Goal: Task Accomplishment & Management: Manage account settings

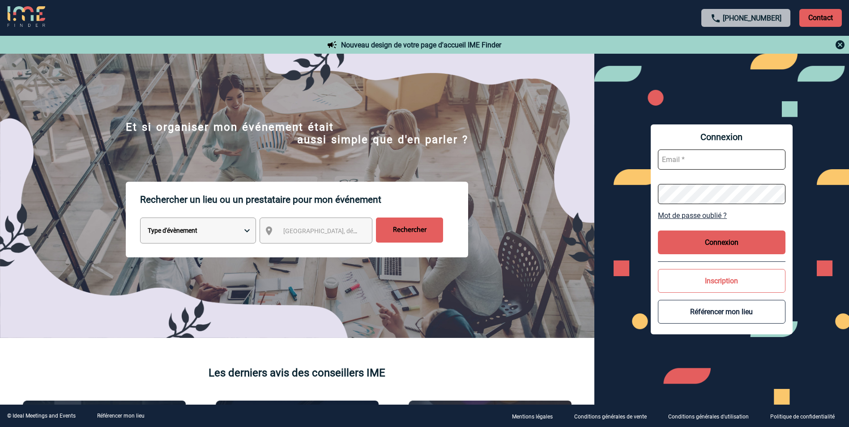
click at [719, 157] on input "text" at bounding box center [721, 159] width 127 height 20
click at [700, 156] on input "text" at bounding box center [721, 159] width 127 height 20
paste input "slefevre@pariscountryclub.com"
type input "slefevre@pariscountryclub.com"
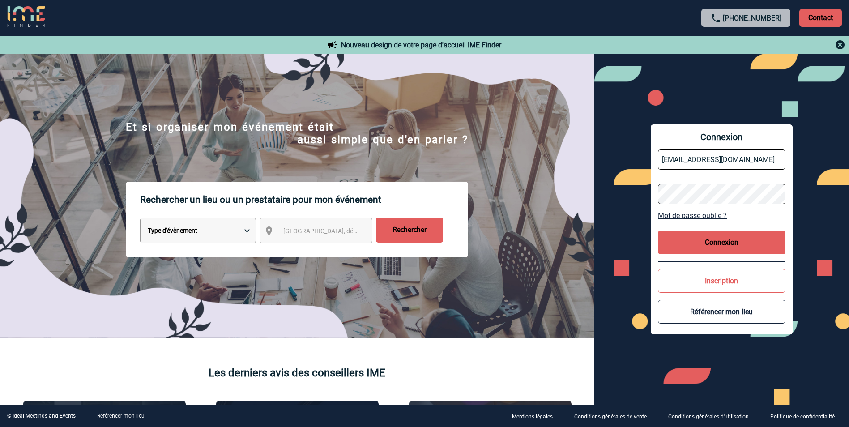
scroll to position [0, 0]
click at [679, 238] on button "Connexion" at bounding box center [721, 242] width 127 height 24
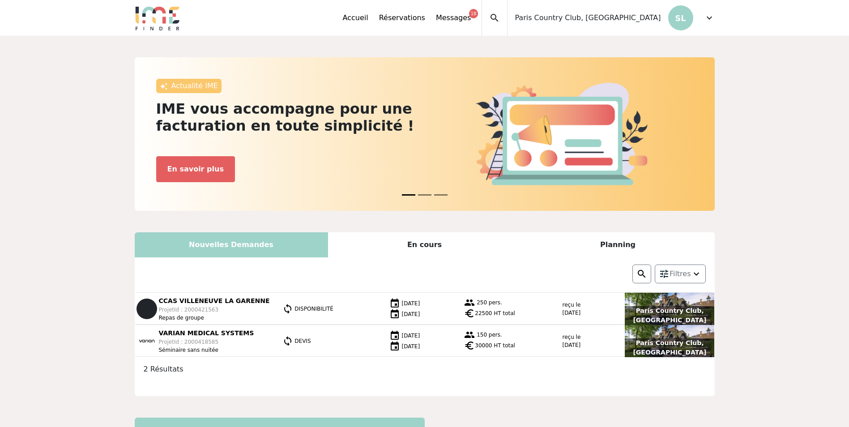
click at [682, 21] on p "SL" at bounding box center [680, 17] width 25 height 25
click at [710, 18] on span "expand_more" at bounding box center [709, 18] width 11 height 11
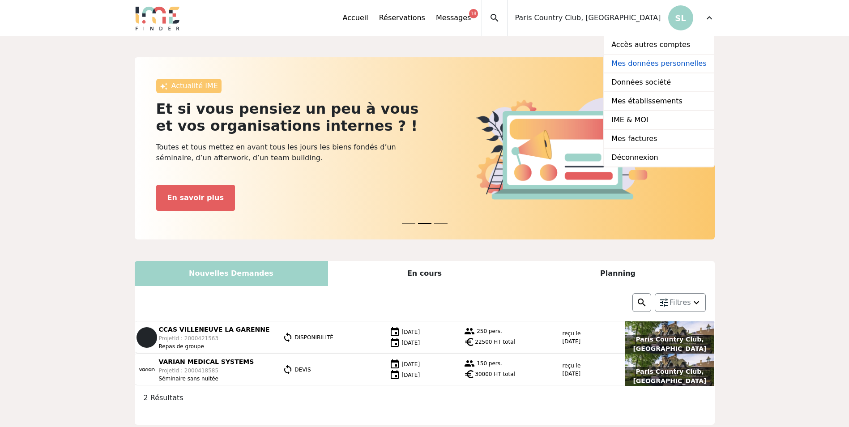
click at [663, 60] on link "Mes données personnelles" at bounding box center [658, 64] width 109 height 19
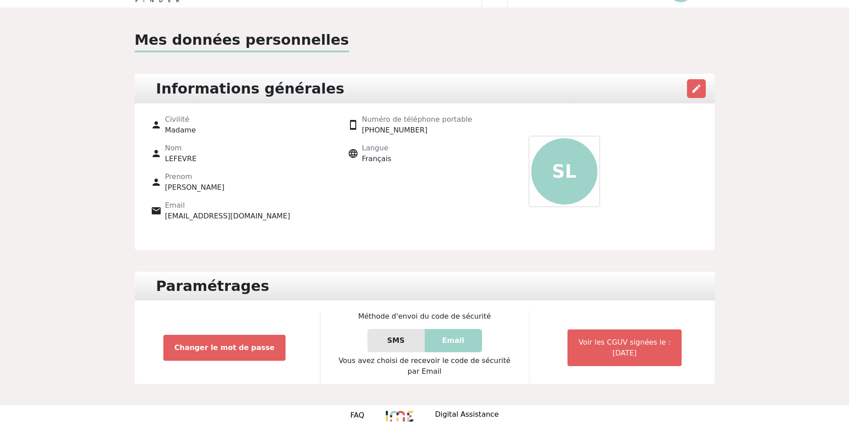
scroll to position [42, 0]
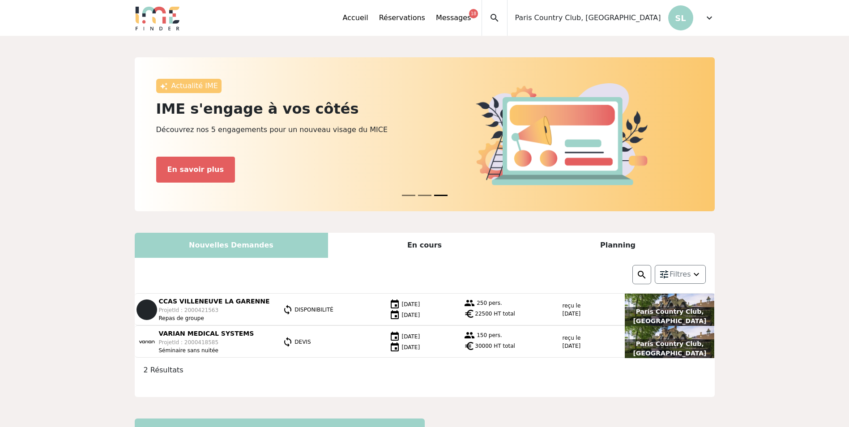
click at [713, 20] on span "expand_more" at bounding box center [709, 18] width 11 height 11
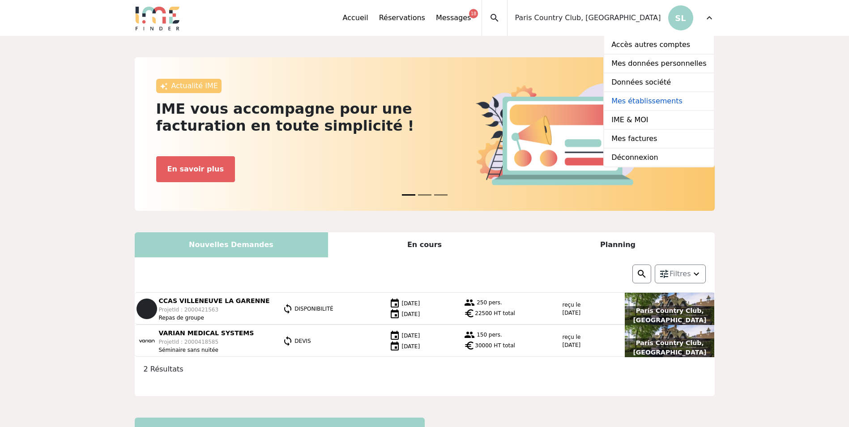
click at [650, 103] on link "Mes établissements" at bounding box center [658, 101] width 109 height 19
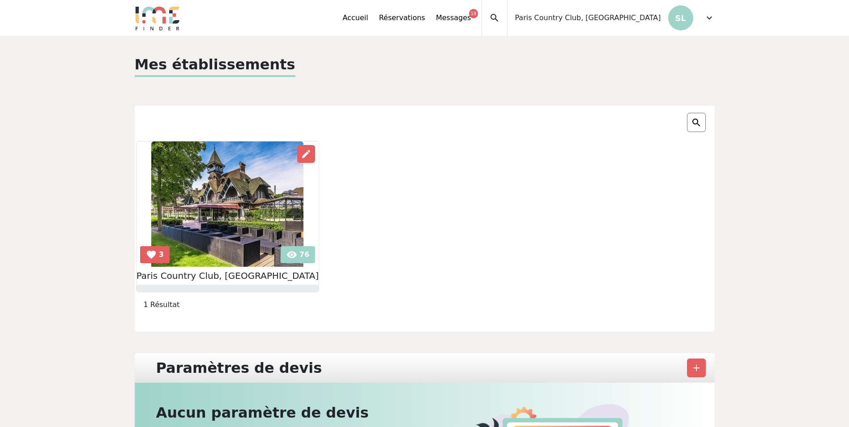
click at [231, 187] on img at bounding box center [227, 203] width 152 height 125
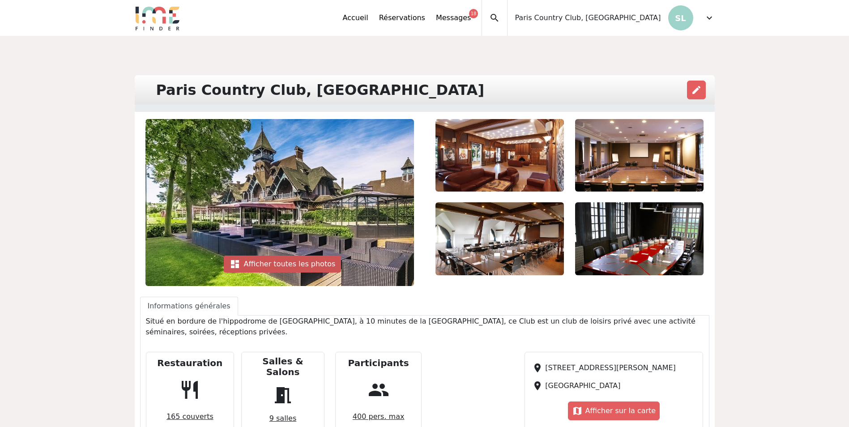
click at [280, 266] on div "dashboard Afficher toutes les photos" at bounding box center [283, 263] width 118 height 17
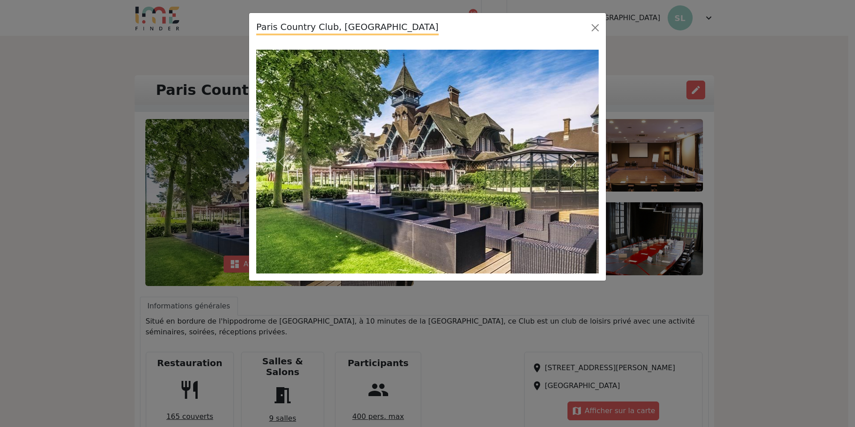
click at [572, 189] on button "Next" at bounding box center [573, 162] width 51 height 224
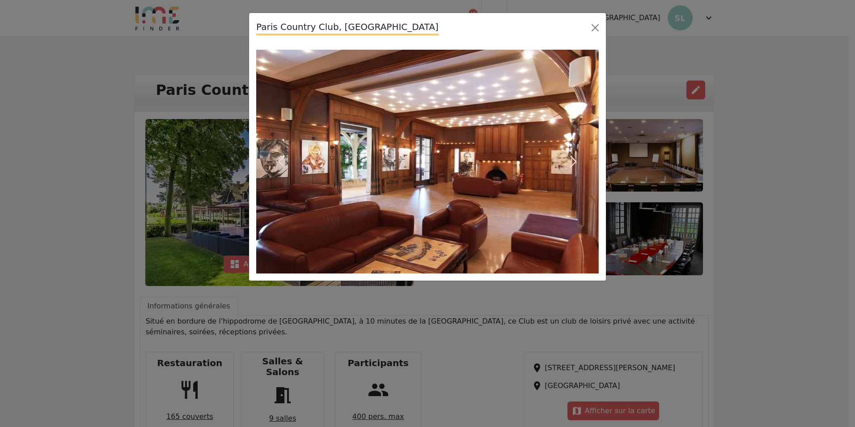
click at [573, 186] on button "Next" at bounding box center [573, 162] width 51 height 224
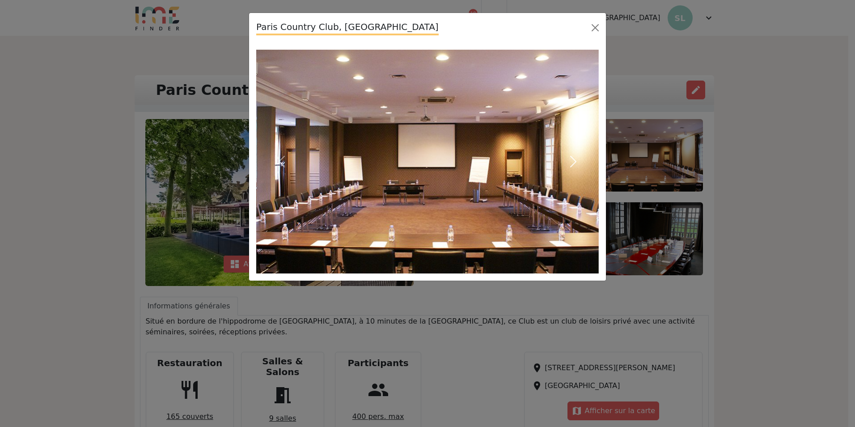
click at [573, 186] on button "Next" at bounding box center [573, 162] width 51 height 224
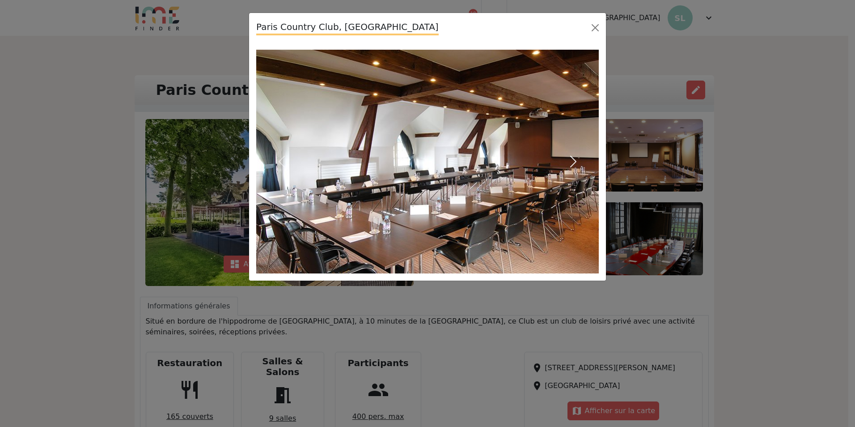
click at [573, 186] on button "Next" at bounding box center [573, 162] width 51 height 224
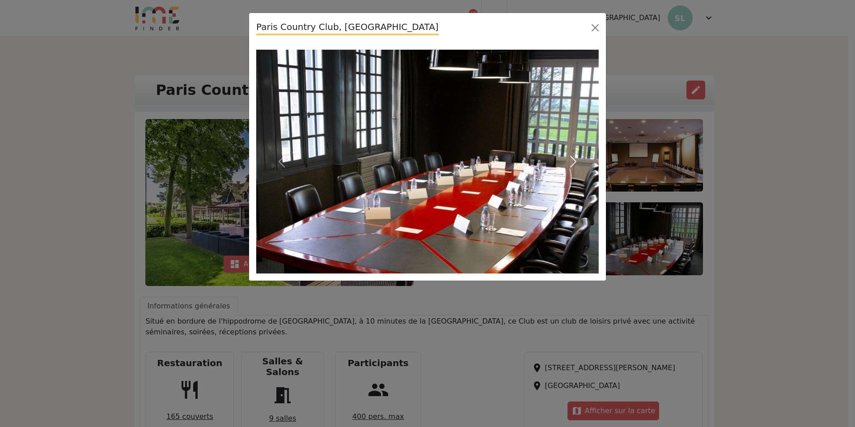
click at [573, 186] on button "Next" at bounding box center [573, 162] width 51 height 224
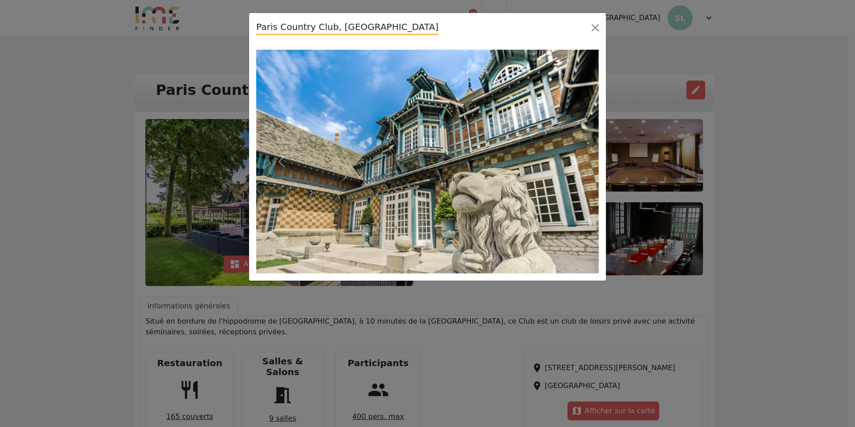
click at [573, 186] on button "Next" at bounding box center [573, 162] width 51 height 224
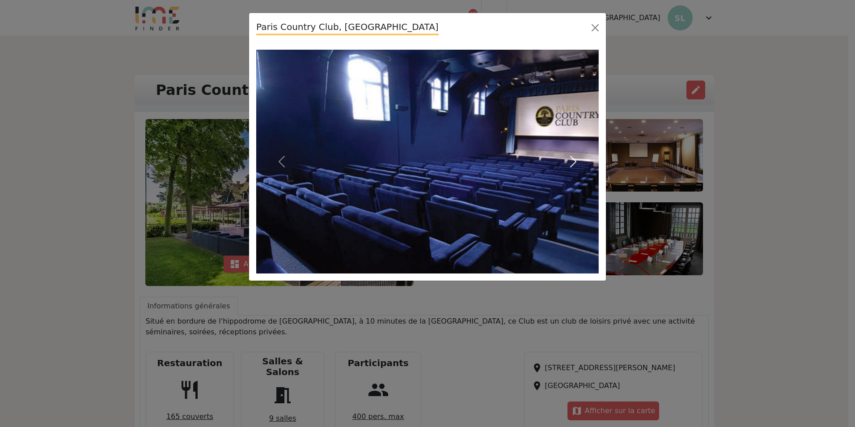
click at [573, 186] on button "Next" at bounding box center [573, 162] width 51 height 224
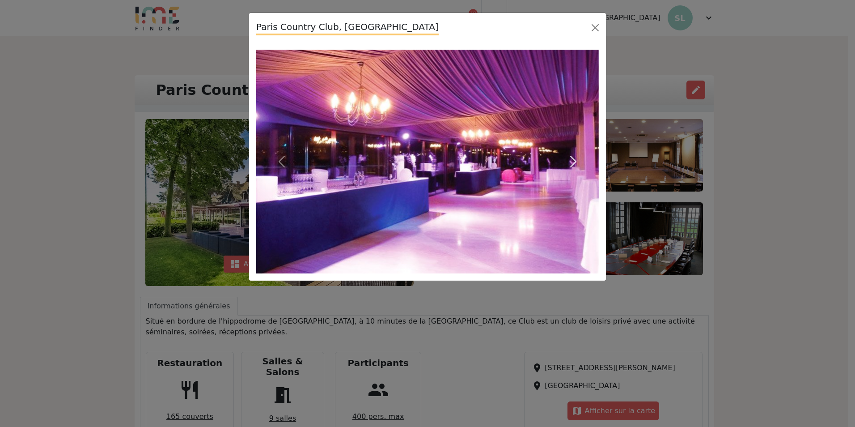
click at [573, 186] on button "Next" at bounding box center [573, 162] width 51 height 224
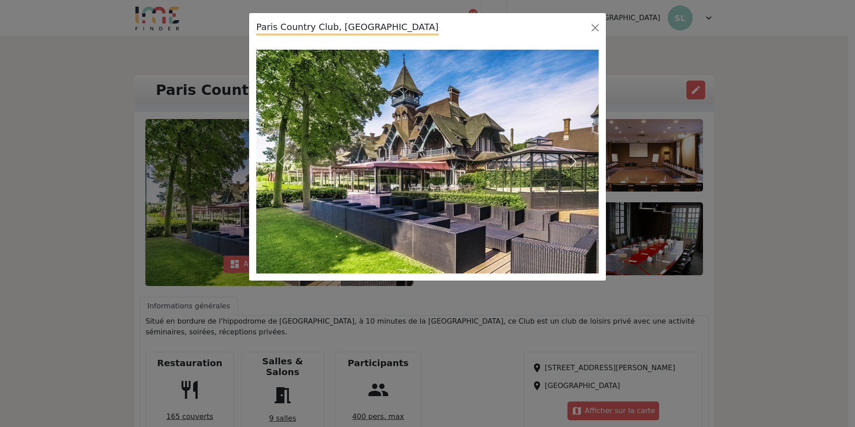
click at [571, 186] on button "Next" at bounding box center [573, 162] width 51 height 224
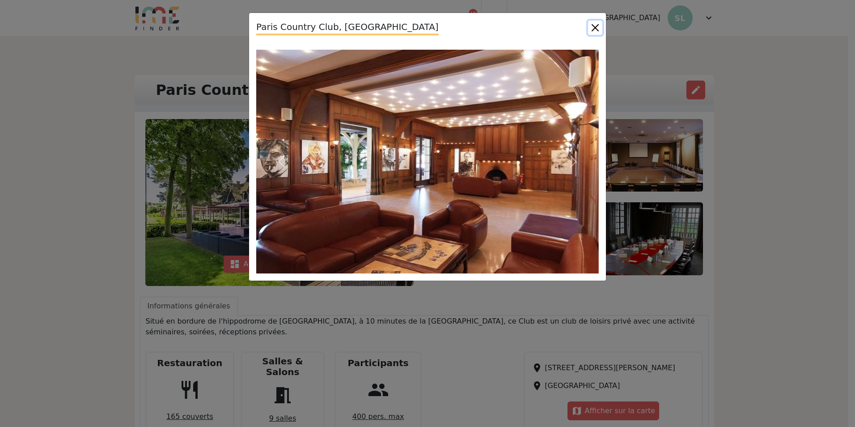
click at [595, 31] on button "Close" at bounding box center [595, 28] width 14 height 14
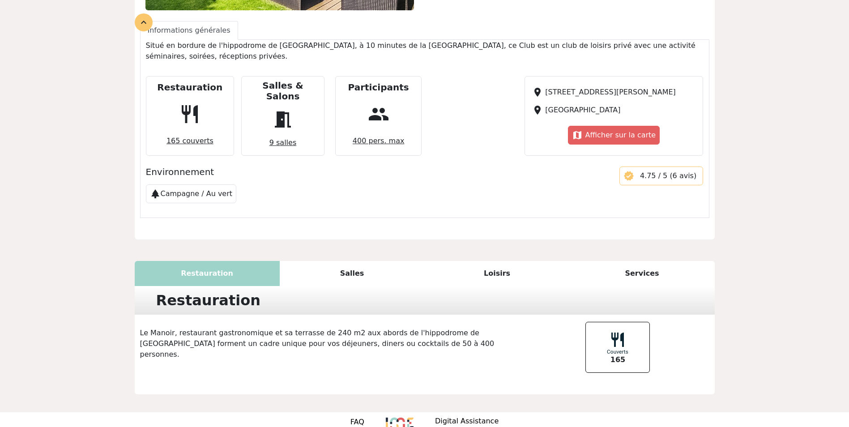
click at [373, 261] on div "Salles" at bounding box center [352, 273] width 145 height 25
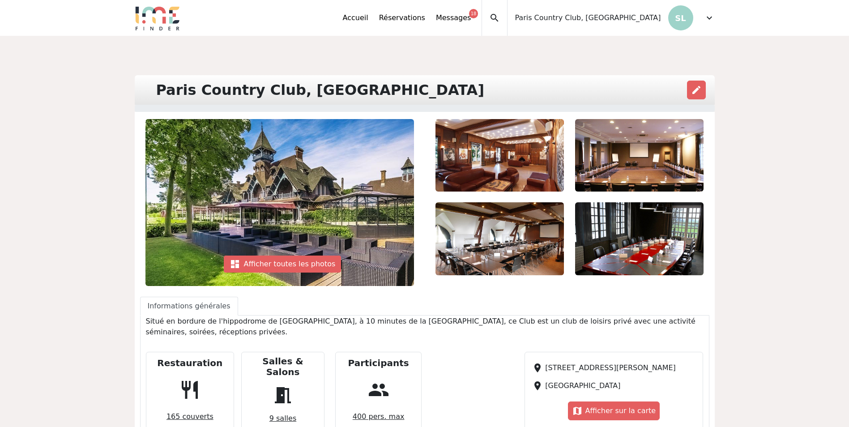
click at [709, 16] on span "expand_more" at bounding box center [709, 18] width 11 height 11
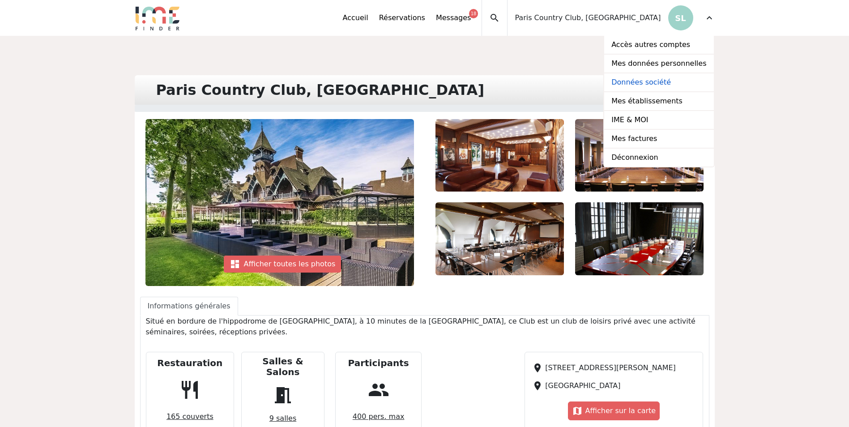
click at [654, 77] on link "Données société" at bounding box center [658, 82] width 109 height 19
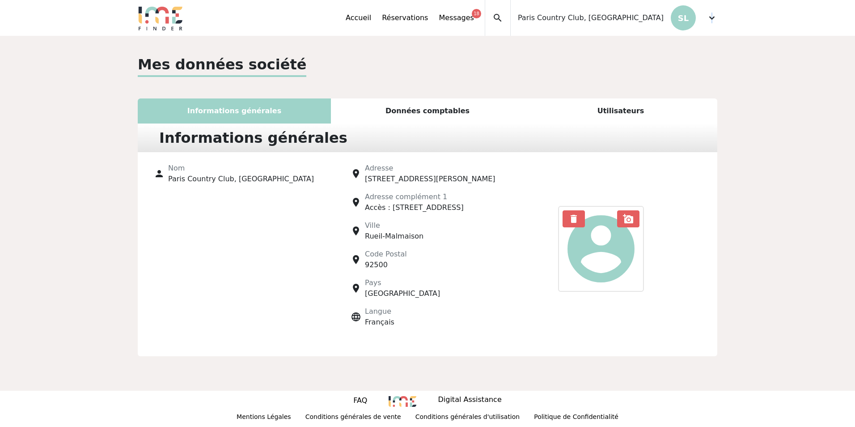
click at [713, 17] on span "expand_more" at bounding box center [712, 18] width 11 height 11
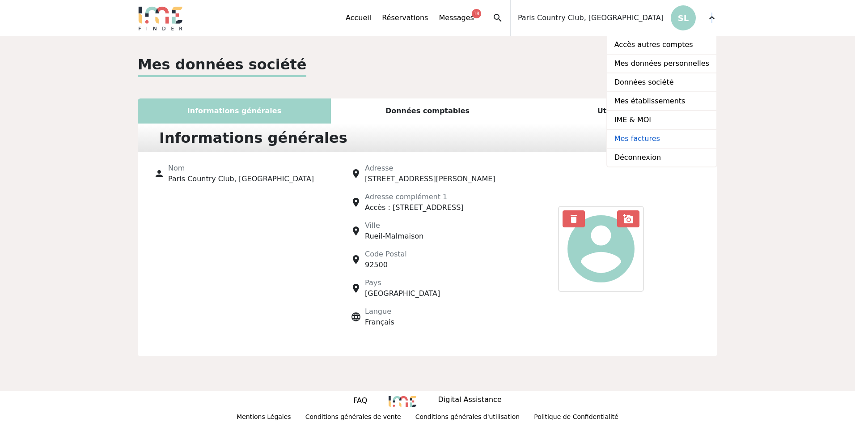
click at [639, 137] on link "Mes factures" at bounding box center [661, 139] width 109 height 19
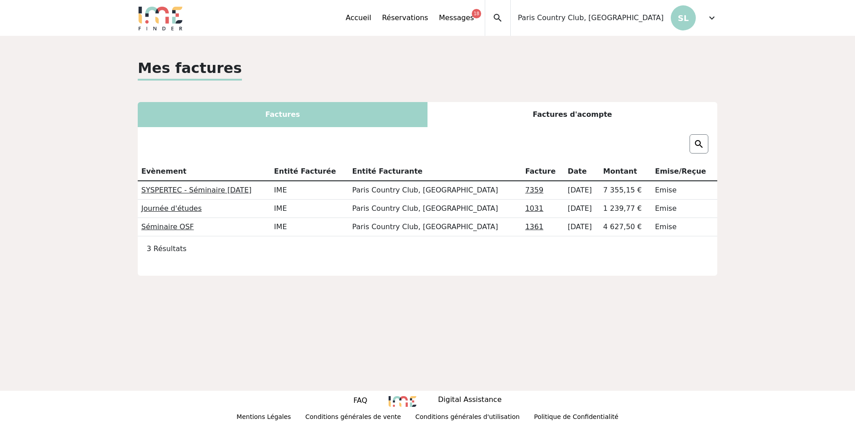
click at [593, 108] on div "Factures d'acompte" at bounding box center [573, 114] width 290 height 25
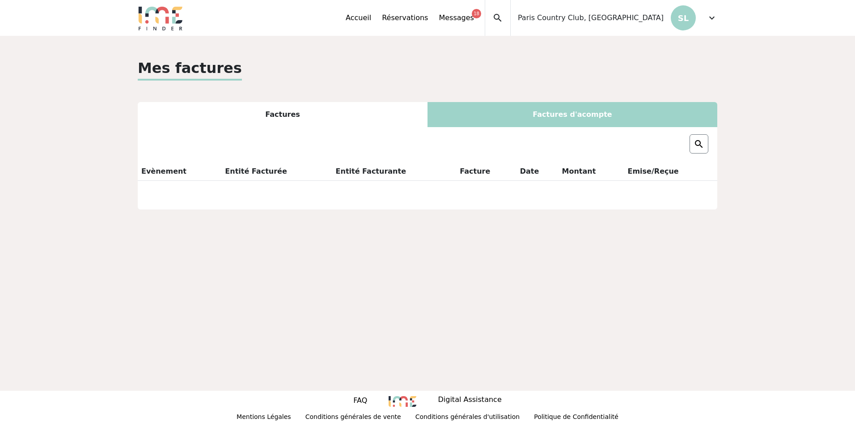
click at [359, 110] on div "Factures" at bounding box center [283, 114] width 290 height 25
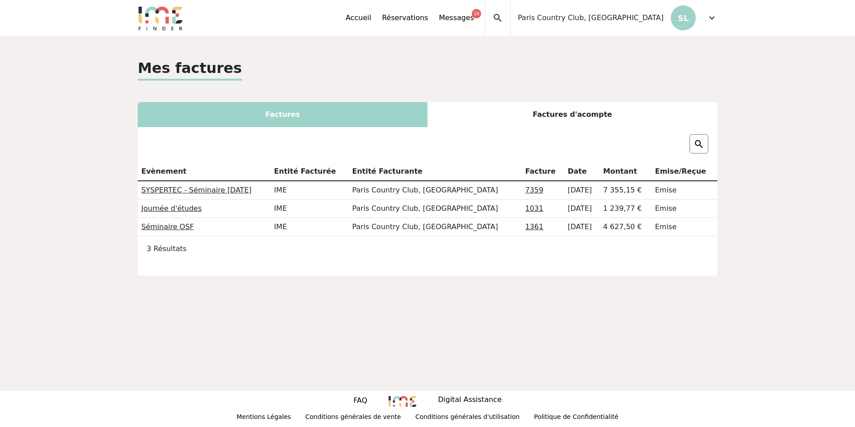
click at [676, 174] on th "Emise/Reçue" at bounding box center [685, 171] width 66 height 18
click at [710, 19] on span "expand_more" at bounding box center [712, 18] width 11 height 11
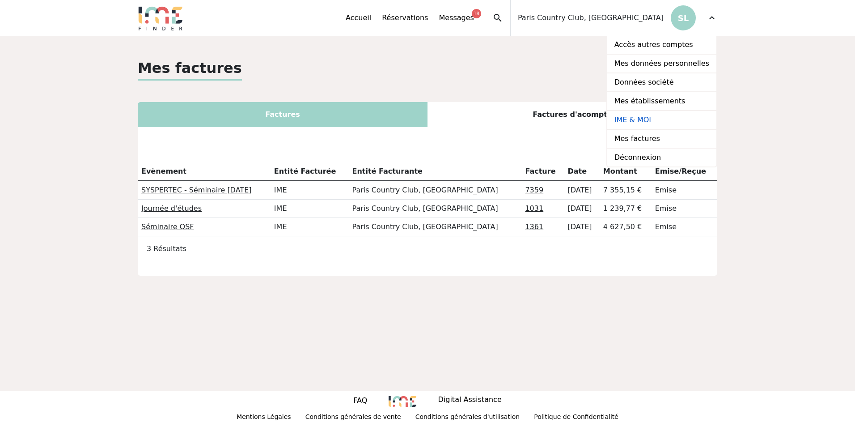
click at [648, 123] on link "IME & MOI" at bounding box center [661, 120] width 109 height 19
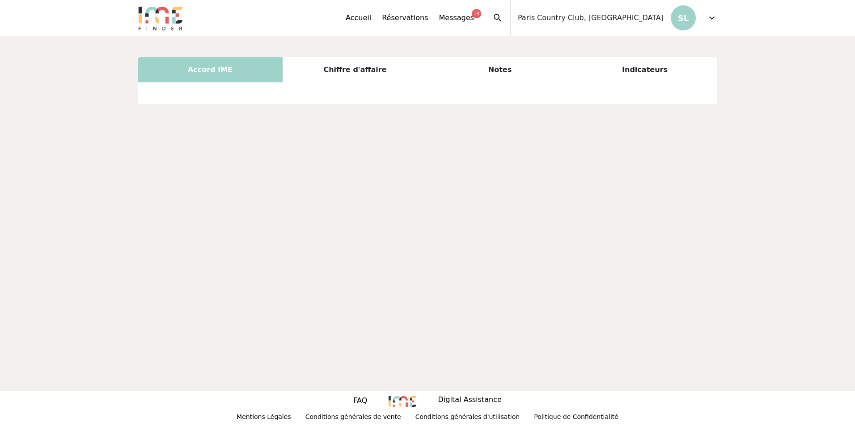
click at [358, 62] on div "Chiffre d'affaire" at bounding box center [355, 69] width 145 height 25
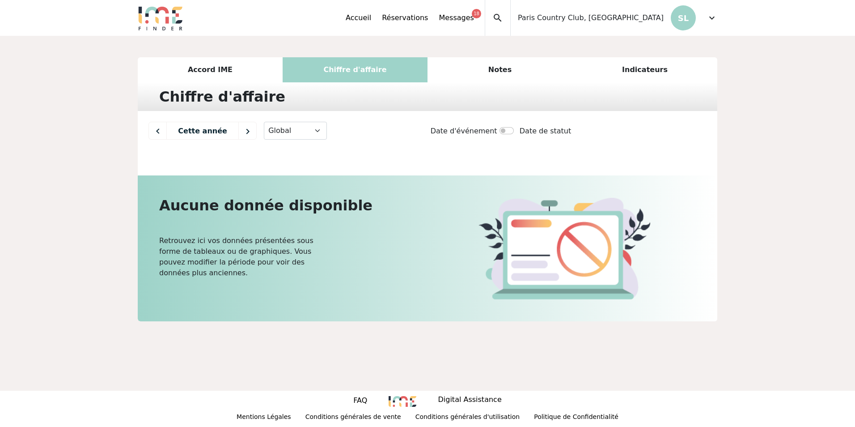
click at [164, 130] on img at bounding box center [158, 130] width 18 height 17
select select "2024"
click at [317, 135] on select "Global Par établissement Par client Par type de prestation Par nombre de partic…" at bounding box center [295, 131] width 63 height 18
click at [264, 122] on select "Global Par établissement Par client Par type de prestation Par nombre de partic…" at bounding box center [295, 131] width 63 height 18
click at [522, 81] on div "Notes" at bounding box center [500, 69] width 145 height 25
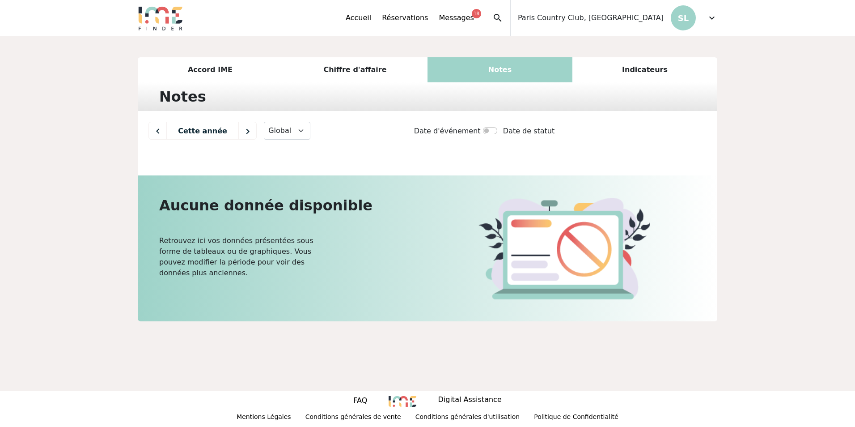
click at [713, 21] on span "expand_more" at bounding box center [712, 18] width 11 height 11
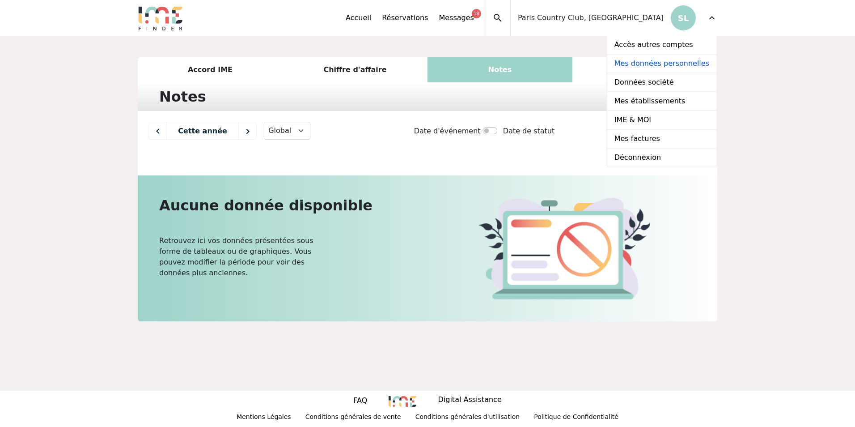
click at [669, 58] on link "Mes données personnelles" at bounding box center [661, 64] width 109 height 19
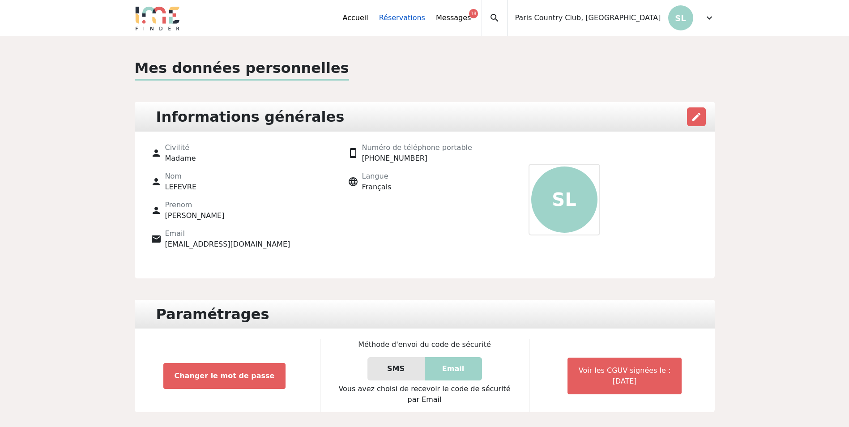
click at [425, 17] on link "Réservations" at bounding box center [402, 18] width 46 height 11
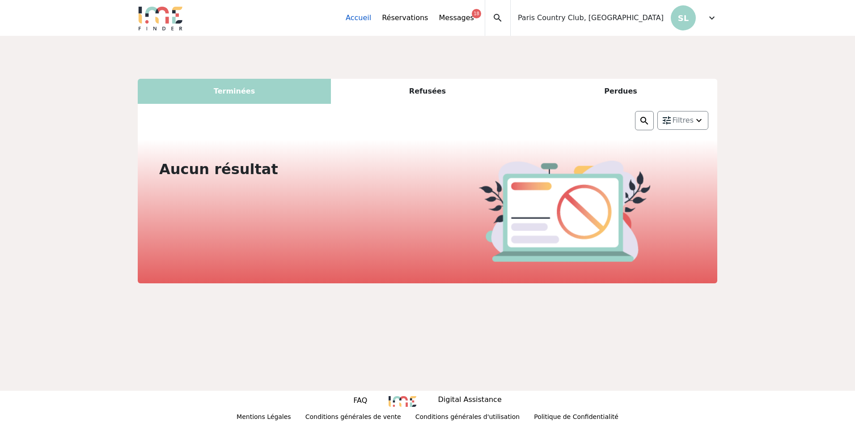
click at [371, 17] on link "Accueil" at bounding box center [358, 18] width 25 height 11
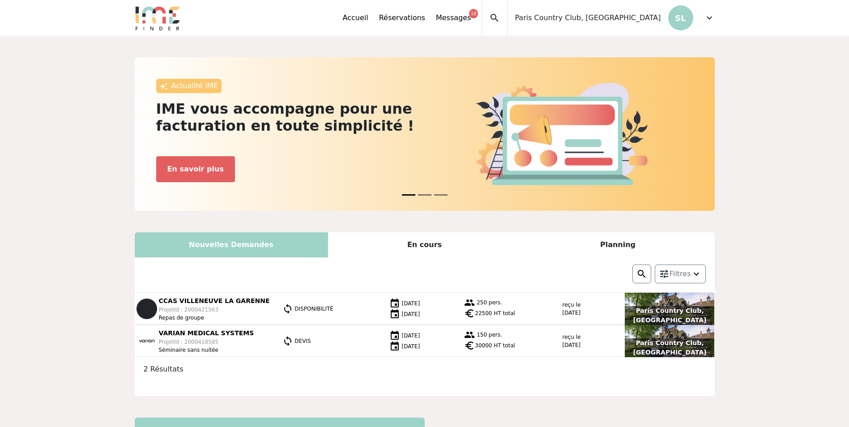
click at [706, 19] on span "expand_more" at bounding box center [709, 18] width 11 height 11
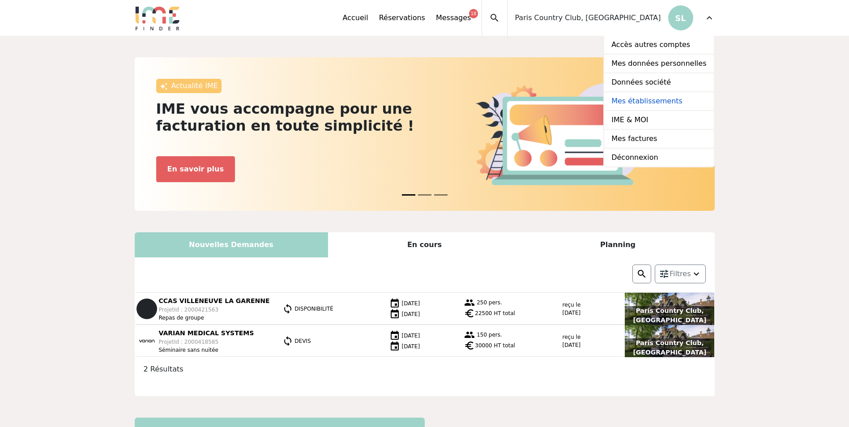
click at [651, 103] on link "Mes établissements" at bounding box center [658, 101] width 109 height 19
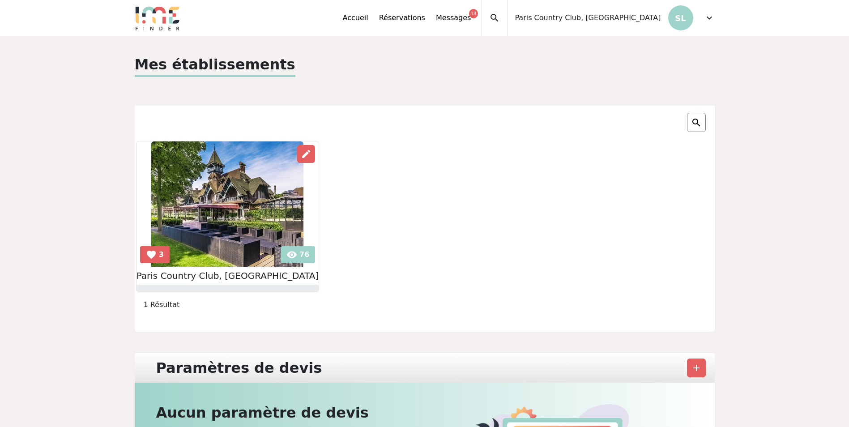
click at [281, 253] on img at bounding box center [227, 203] width 152 height 125
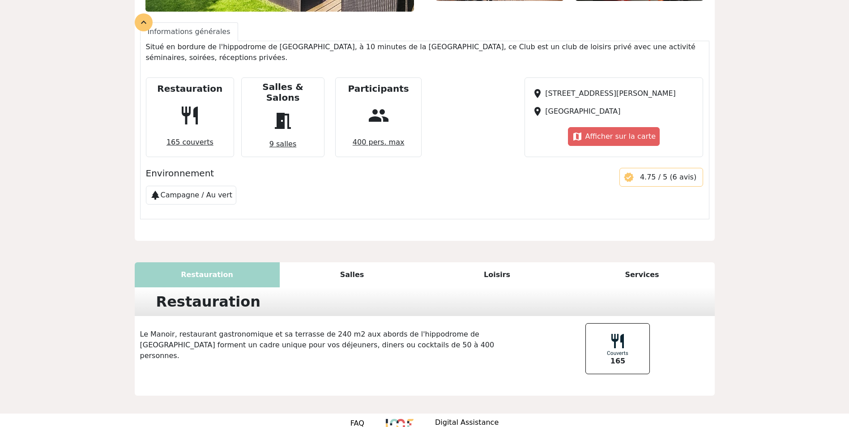
scroll to position [276, 0]
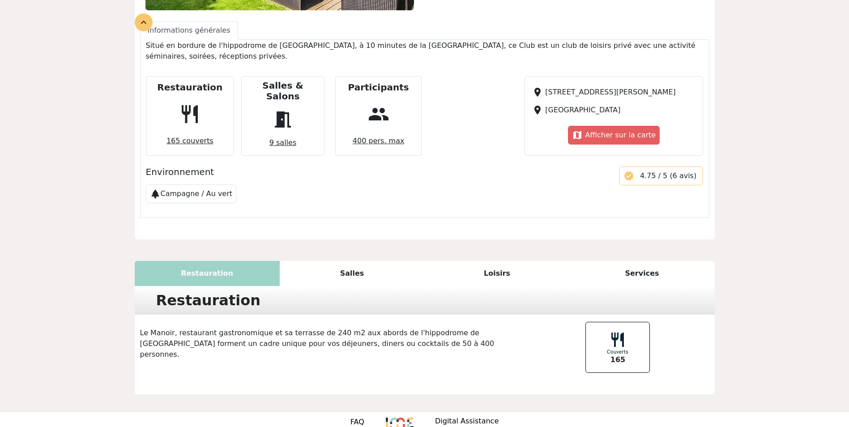
click at [613, 261] on div "Services" at bounding box center [641, 273] width 145 height 25
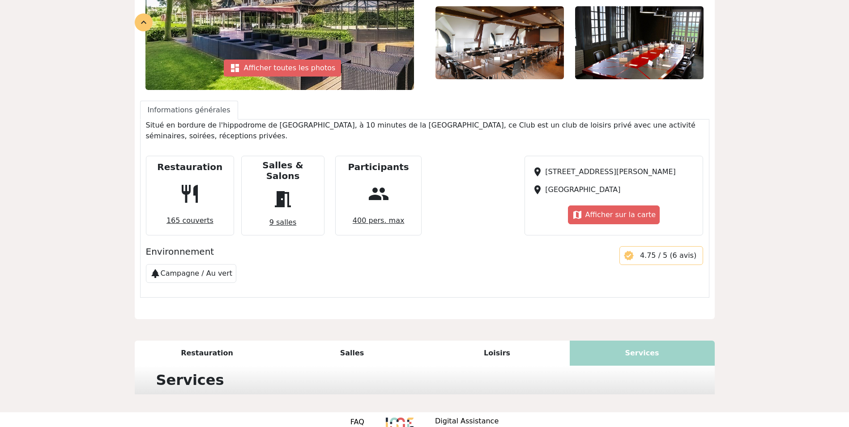
scroll to position [272, 0]
